Goal: Information Seeking & Learning: Learn about a topic

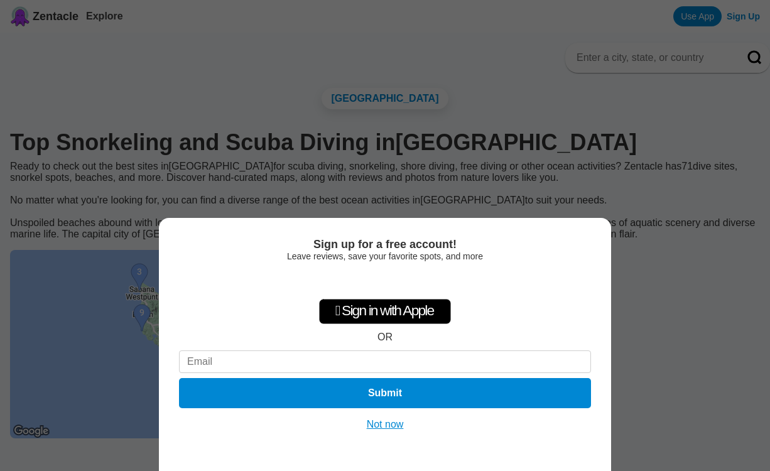
click at [376, 423] on button "Not now" at bounding box center [385, 424] width 45 height 13
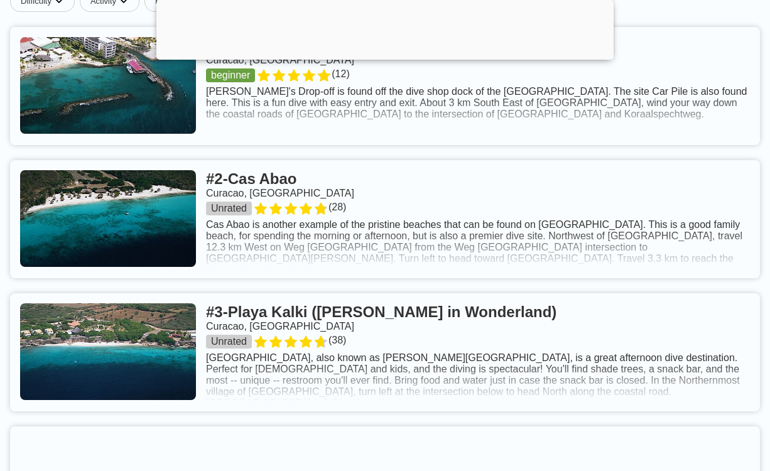
scroll to position [543, 0]
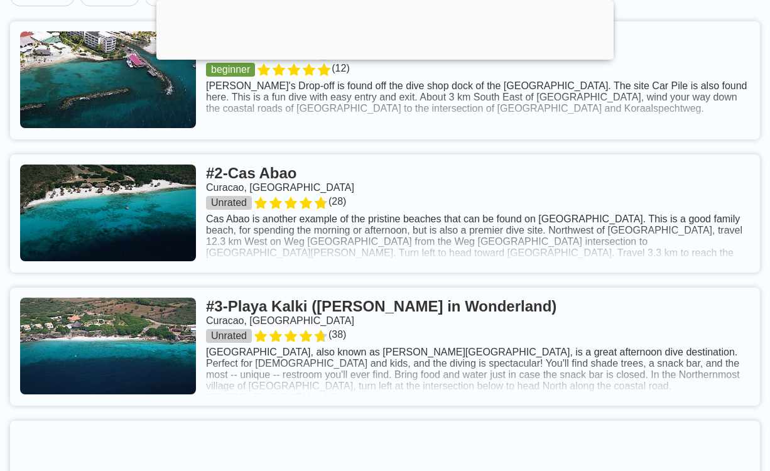
click at [455, 266] on link at bounding box center [385, 214] width 750 height 118
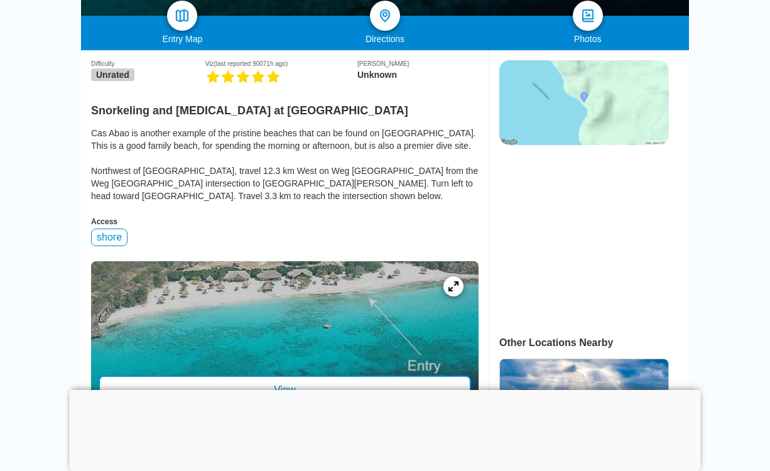
scroll to position [279, 0]
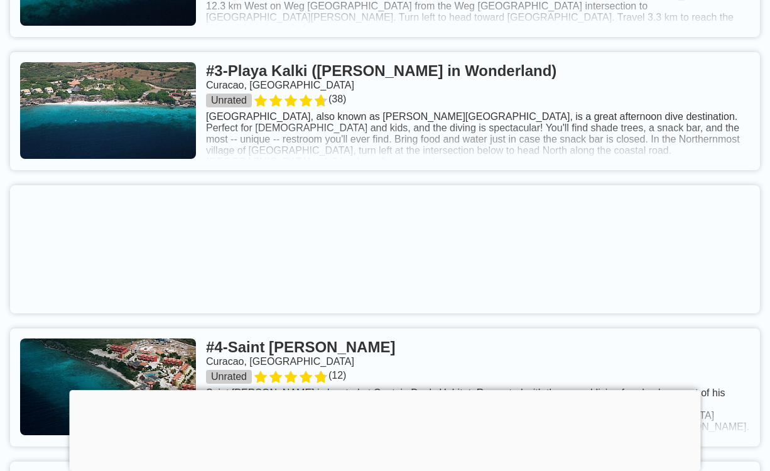
scroll to position [784, 0]
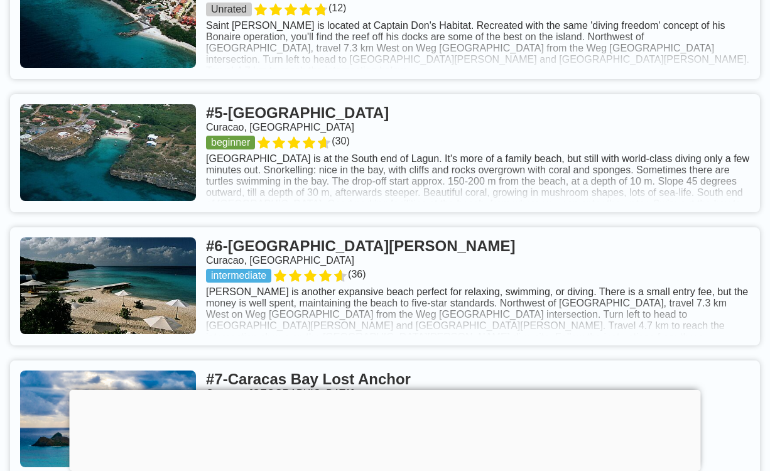
scroll to position [1176, 0]
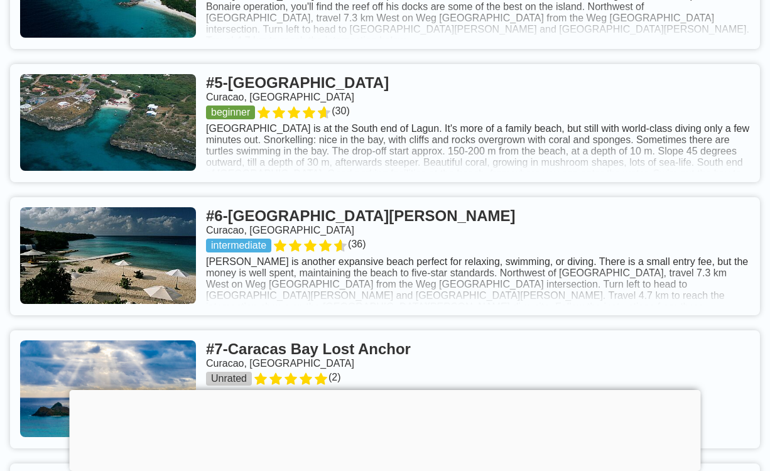
click at [634, 286] on link at bounding box center [385, 256] width 750 height 118
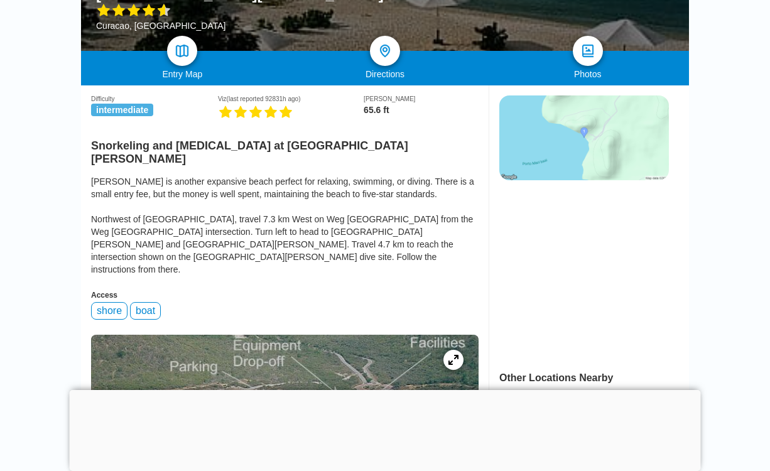
scroll to position [240, 0]
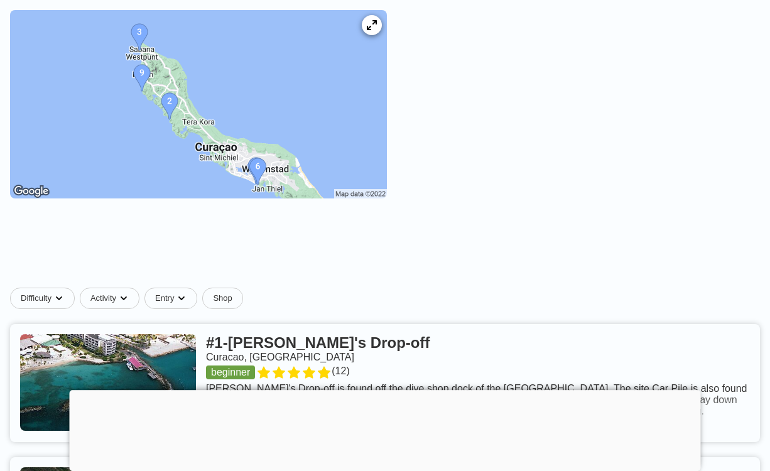
scroll to position [1176, 0]
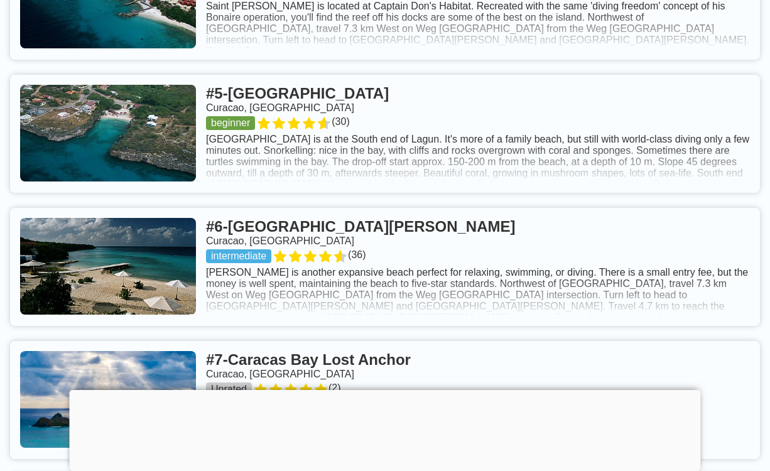
click at [352, 183] on link at bounding box center [385, 134] width 750 height 118
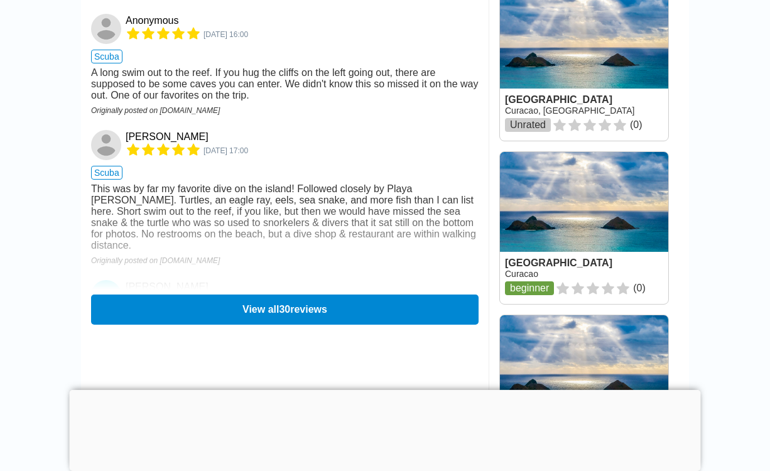
scroll to position [1829, 0]
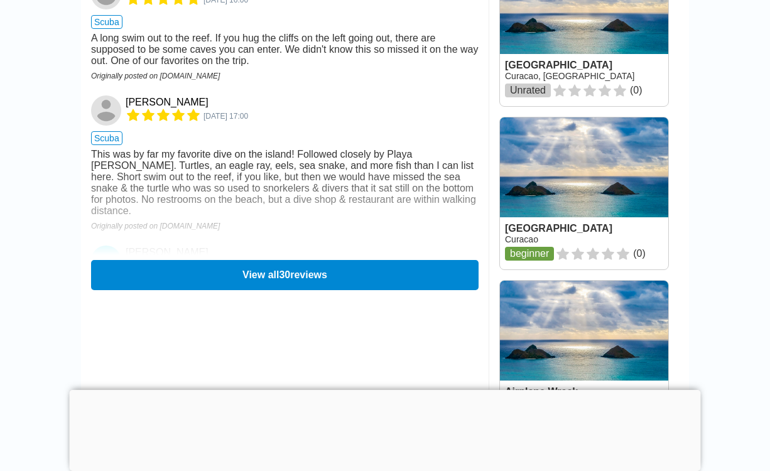
scroll to position [1176, 0]
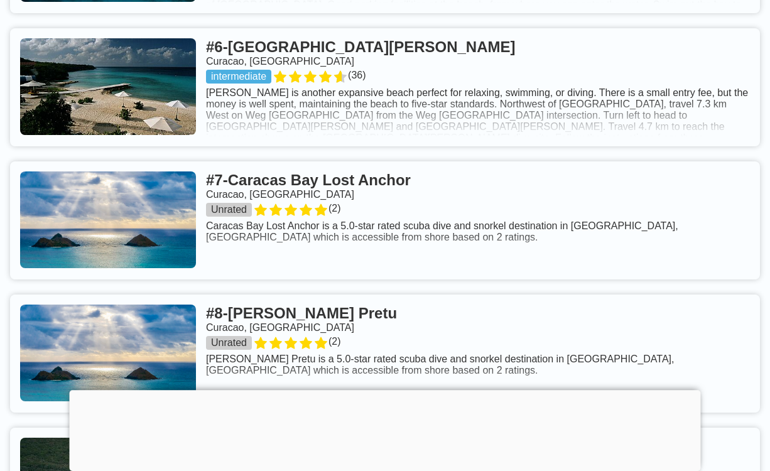
scroll to position [1357, 0]
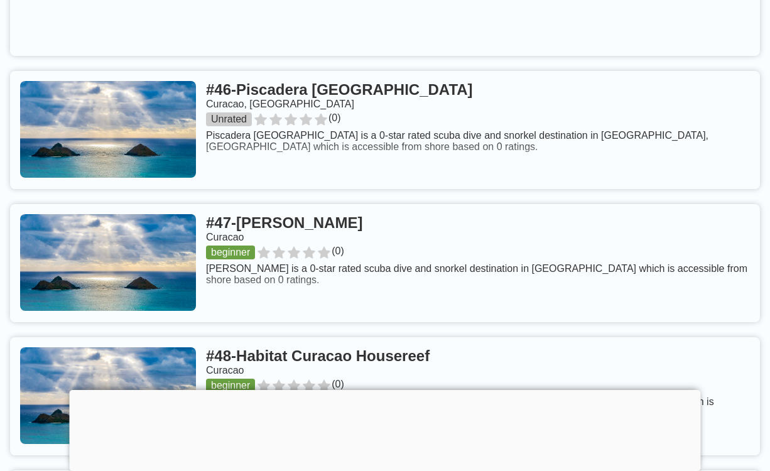
scroll to position [7537, 0]
